Goal: Information Seeking & Learning: Learn about a topic

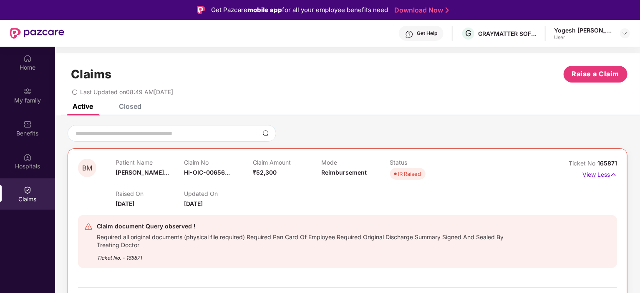
click at [134, 104] on div "Closed" at bounding box center [130, 106] width 23 height 8
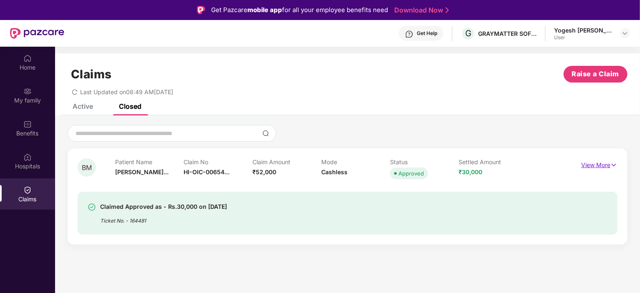
click at [607, 166] on p "View More" at bounding box center [600, 164] width 36 height 11
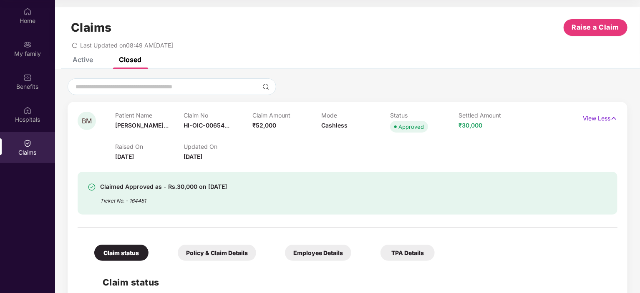
click at [86, 54] on div "Claims Raise a Claim Last Updated on 08:49 AM[DATE]" at bounding box center [347, 32] width 585 height 51
click at [89, 58] on div "Active" at bounding box center [83, 60] width 20 height 8
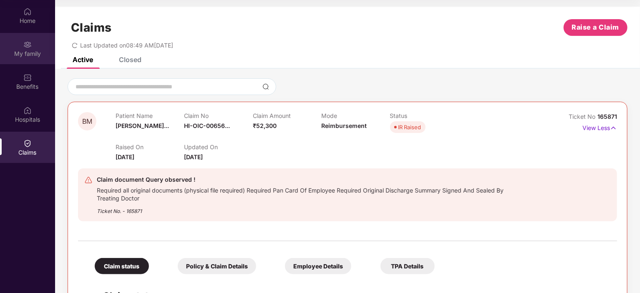
click at [33, 51] on div "My family" at bounding box center [27, 54] width 55 height 8
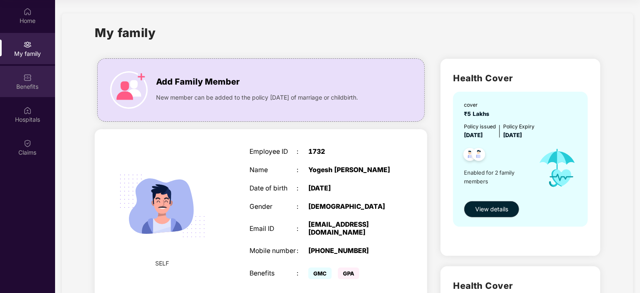
click at [48, 78] on div "Benefits" at bounding box center [27, 81] width 55 height 31
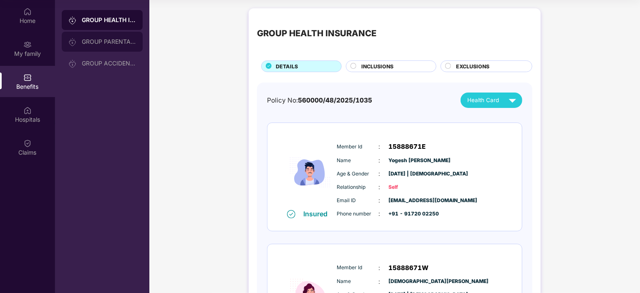
click at [109, 38] on div "GROUP PARENTAL POLICY" at bounding box center [109, 41] width 54 height 7
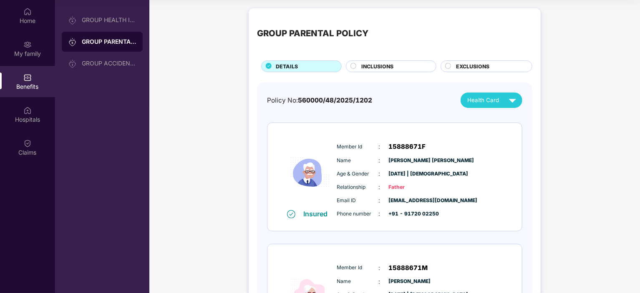
click at [362, 65] on span "INCLUSIONS" at bounding box center [378, 67] width 32 height 8
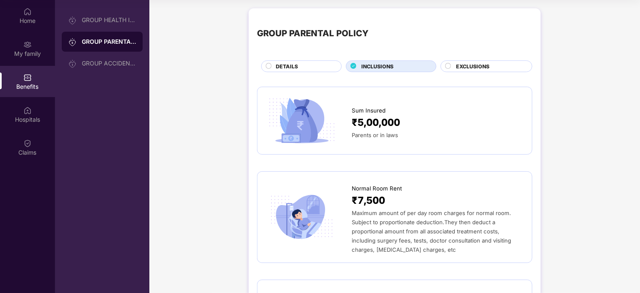
click at [469, 69] on span "EXCLUSIONS" at bounding box center [472, 67] width 33 height 8
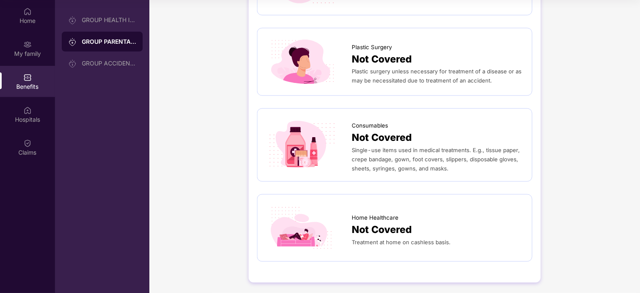
scroll to position [461, 0]
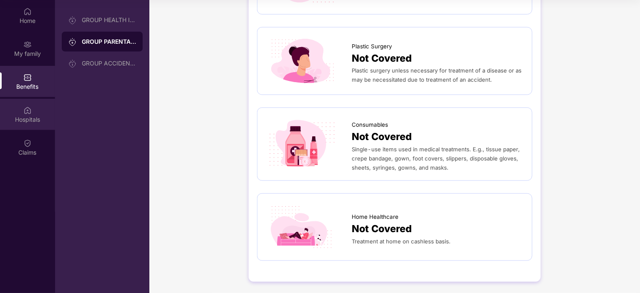
click at [37, 111] on div "Hospitals" at bounding box center [27, 114] width 55 height 31
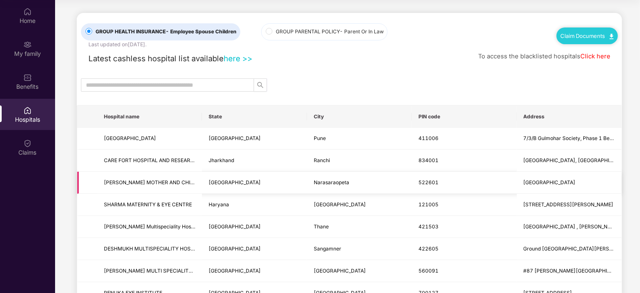
scroll to position [0, 0]
